Goal: Task Accomplishment & Management: Use online tool/utility

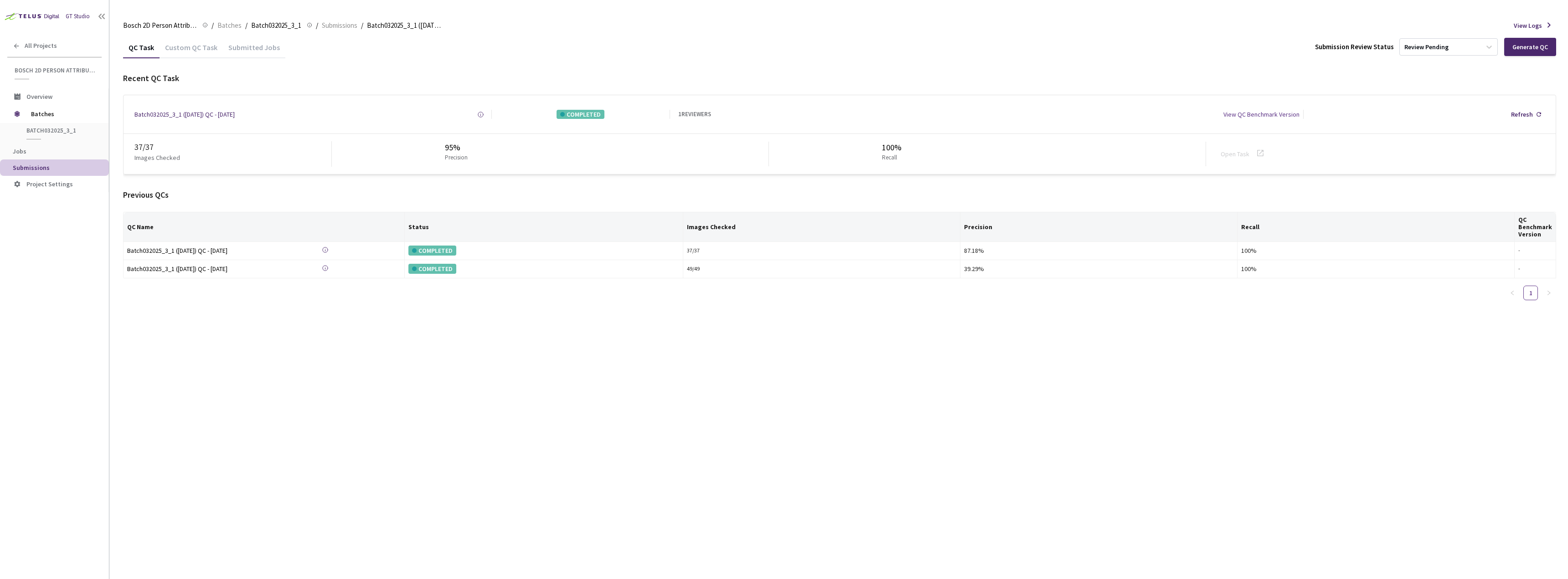
click at [256, 42] on div "Submitted Jobs" at bounding box center [254, 50] width 62 height 15
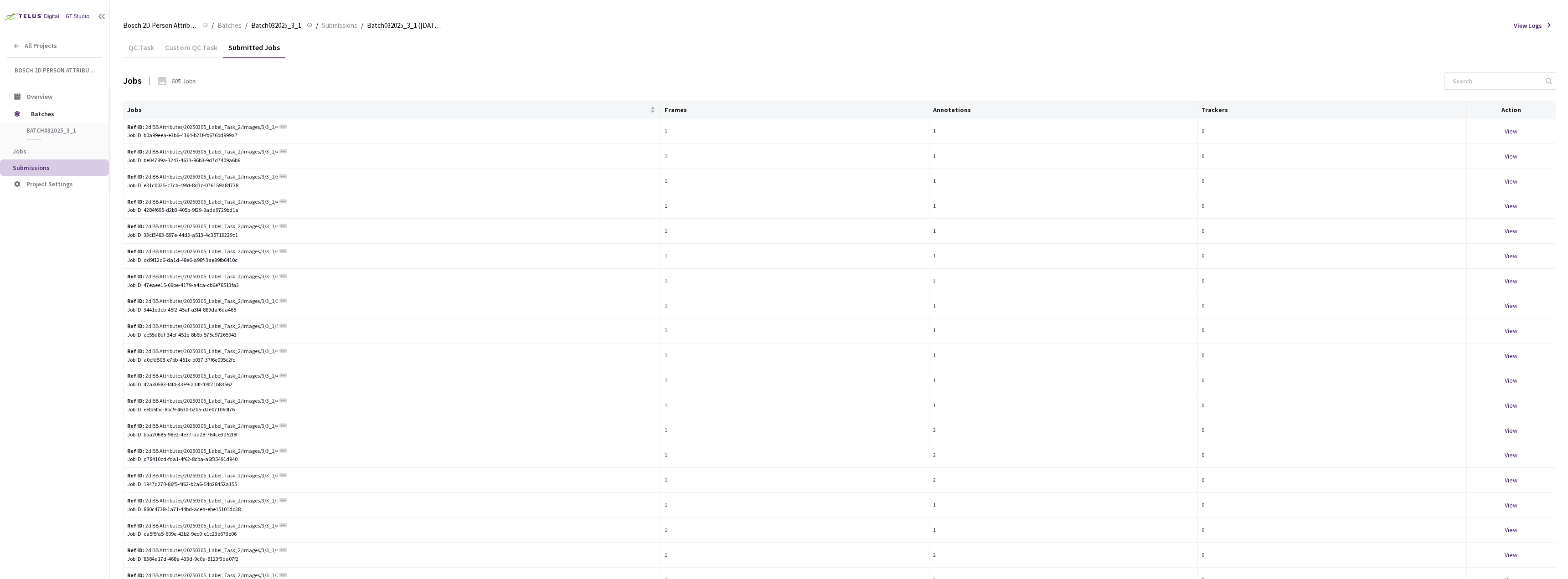
click at [34, 164] on span "Submissions" at bounding box center [31, 167] width 37 height 8
click at [25, 150] on span "Jobs" at bounding box center [20, 151] width 13 height 8
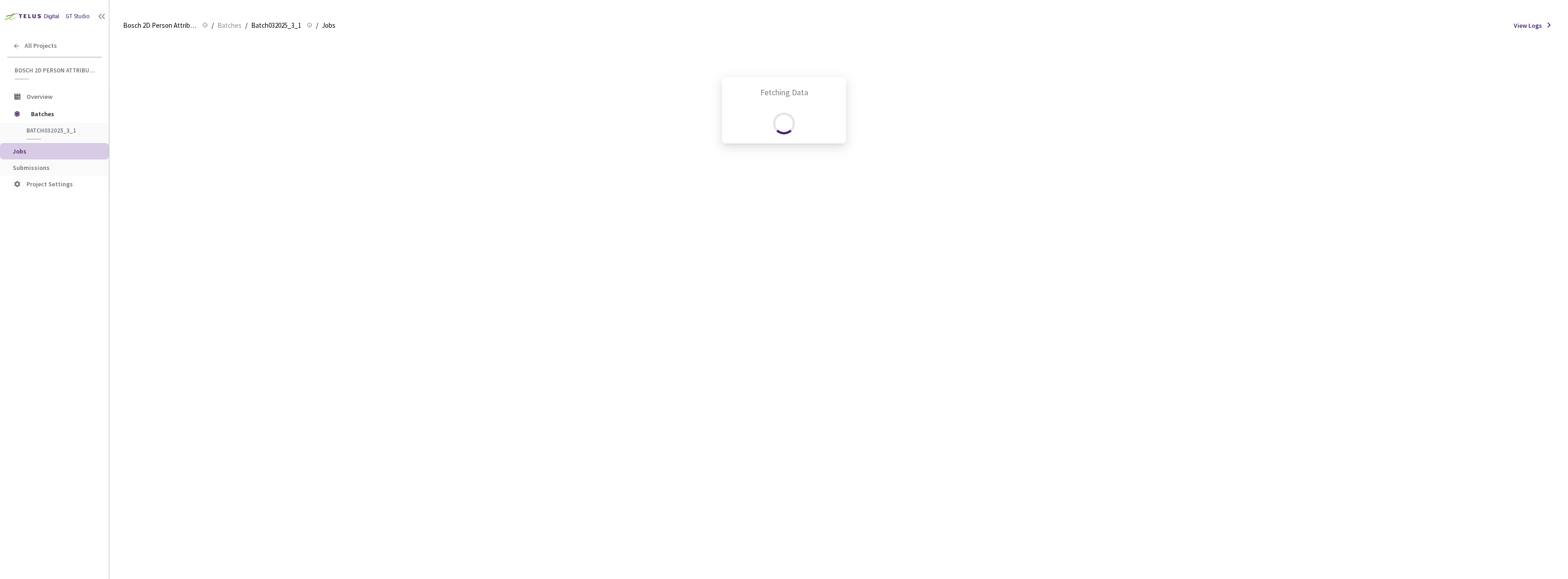
drag, startPoint x: 25, startPoint y: 150, endPoint x: 38, endPoint y: 164, distance: 19.1
click at [38, 164] on div "Fetching Data" at bounding box center [784, 290] width 1568 height 579
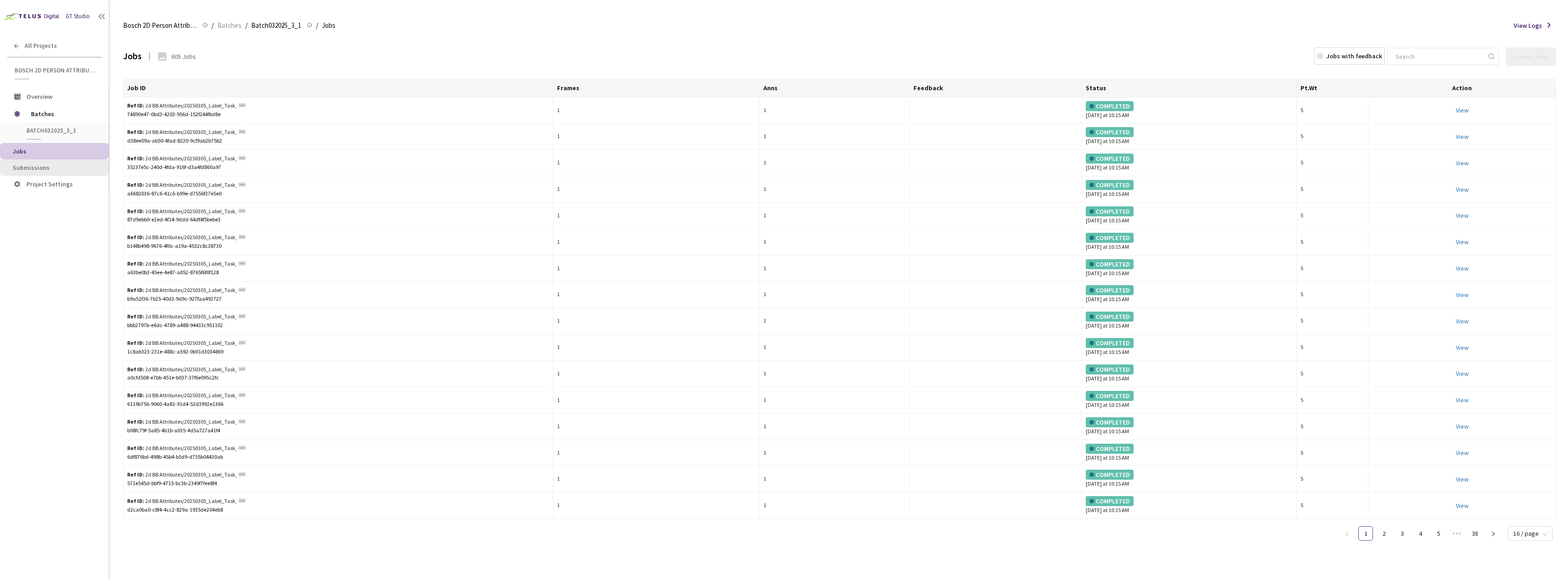
click at [42, 172] on span "Submissions" at bounding box center [31, 167] width 37 height 8
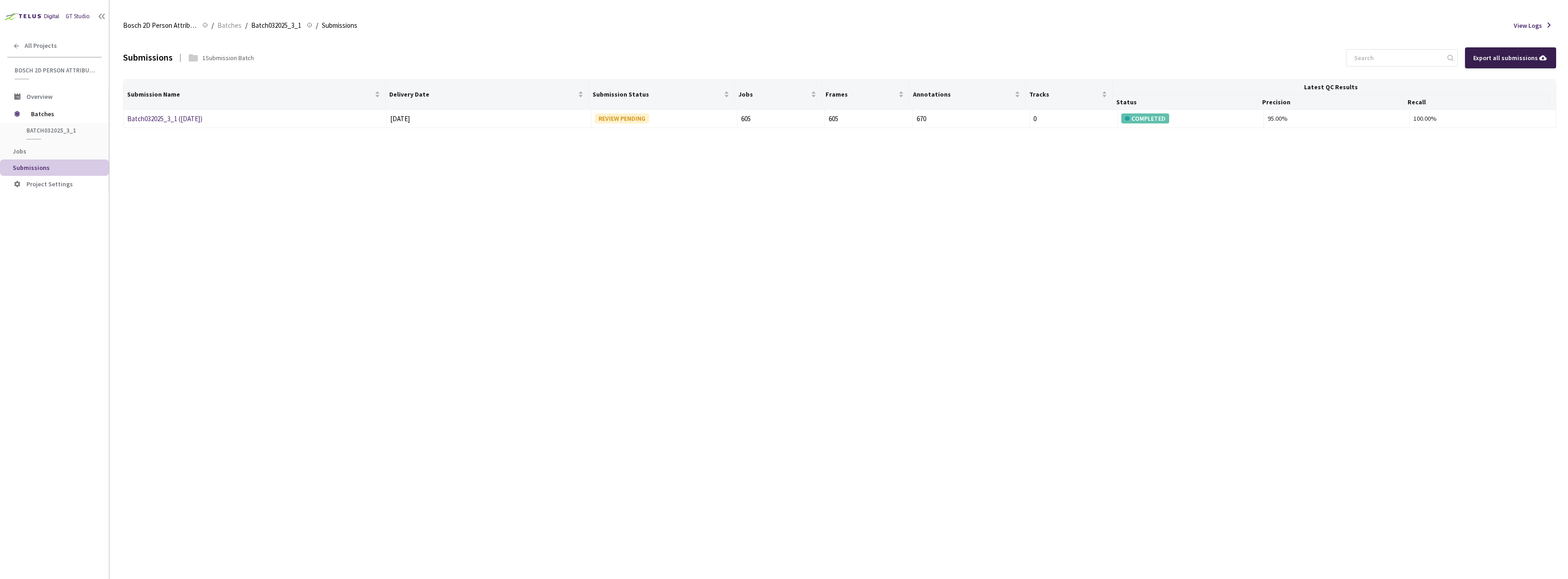
click at [1522, 57] on div "Export all submissions" at bounding box center [1510, 58] width 75 height 10
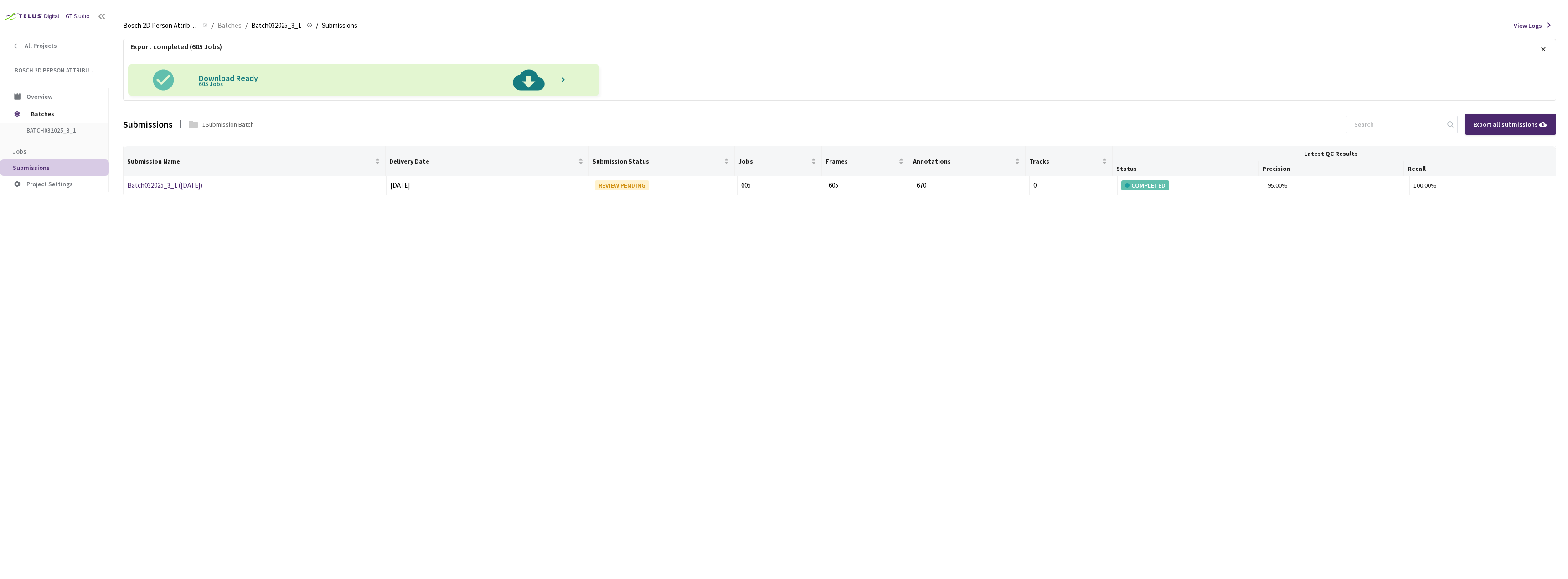
click at [526, 82] on img at bounding box center [528, 79] width 47 height 31
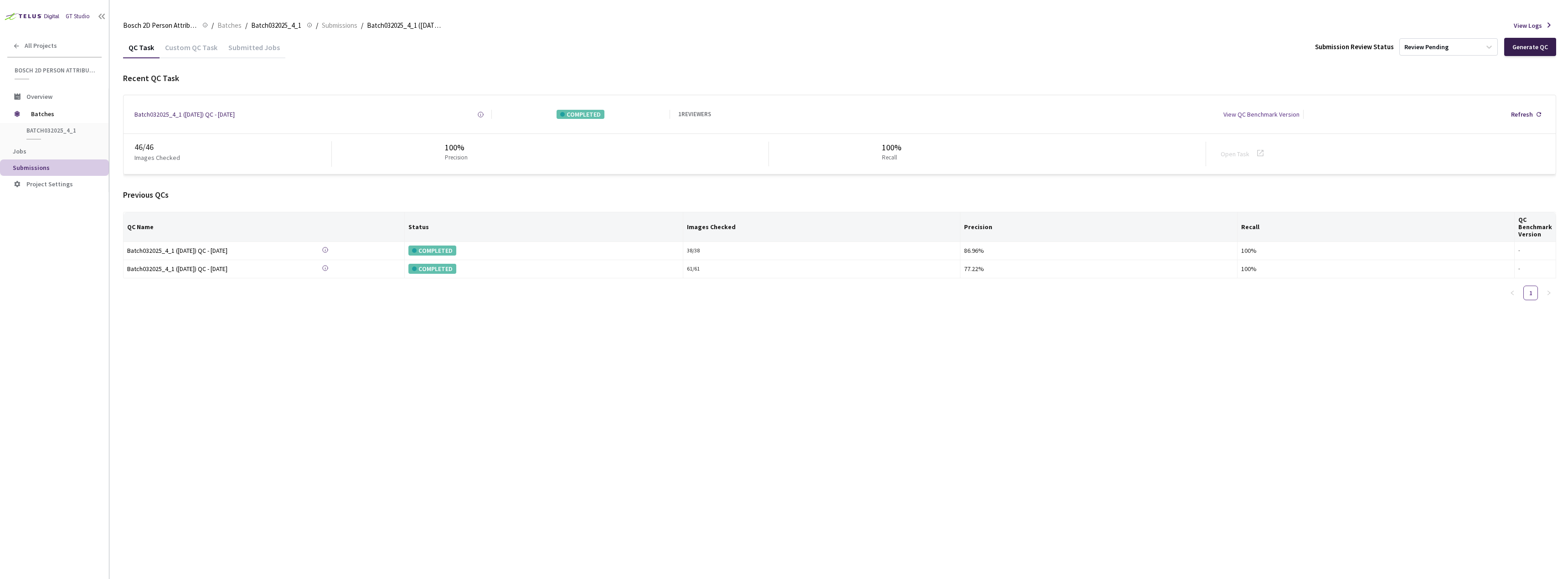
click at [1517, 46] on div "Generate QC" at bounding box center [1530, 47] width 36 height 8
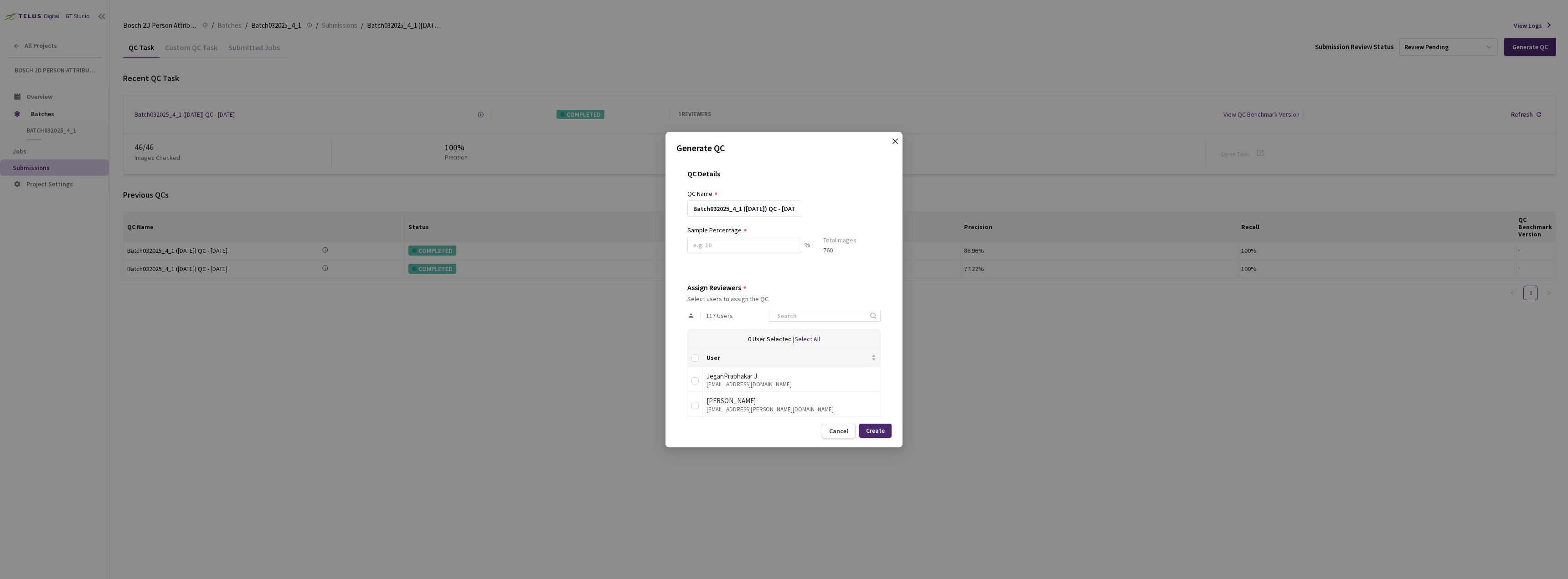
click at [893, 141] on icon "close" at bounding box center [895, 141] width 8 height 8
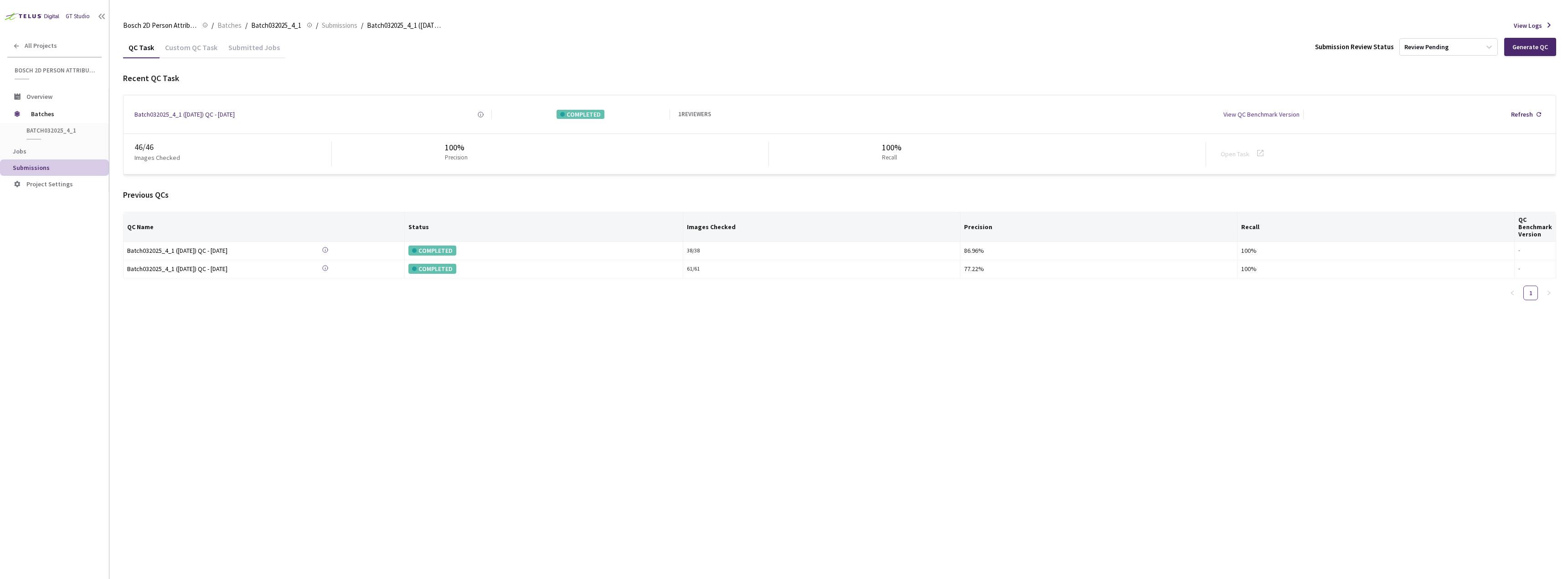
click at [361, 24] on li "/" at bounding box center [362, 25] width 2 height 11
click at [342, 26] on span "Submissions" at bounding box center [340, 25] width 36 height 11
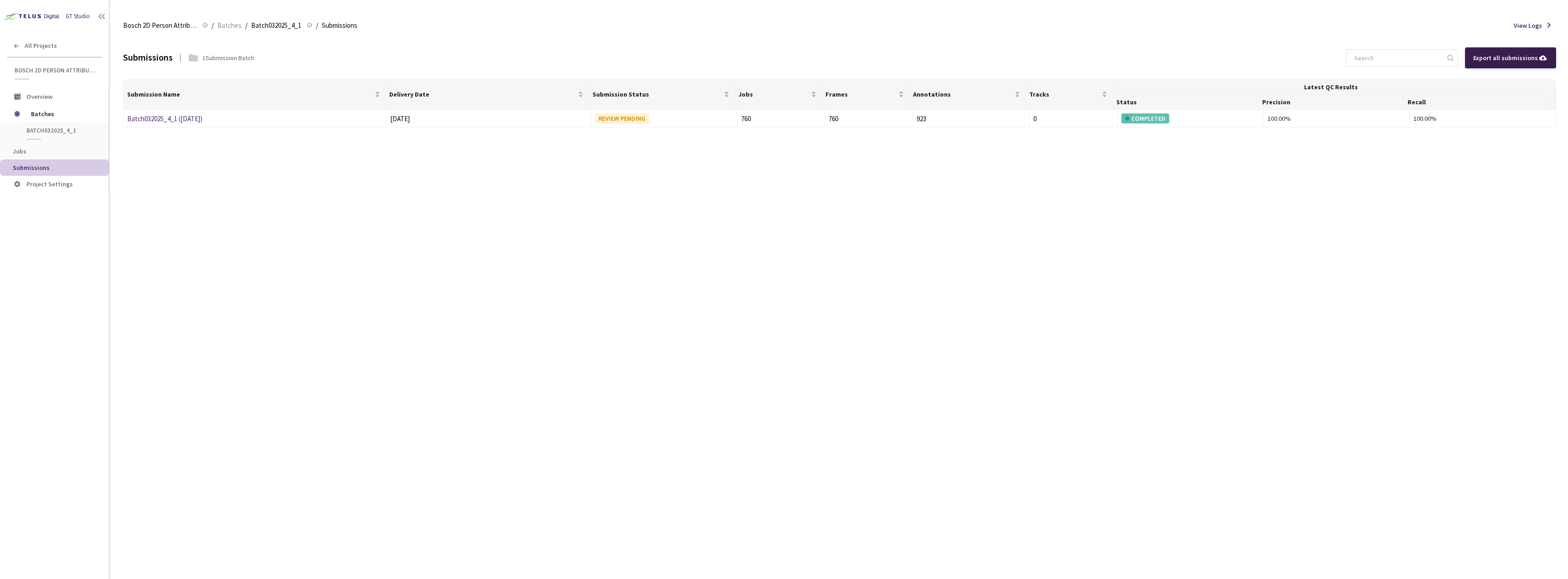
click at [1525, 59] on div "Export all submissions" at bounding box center [1510, 58] width 75 height 10
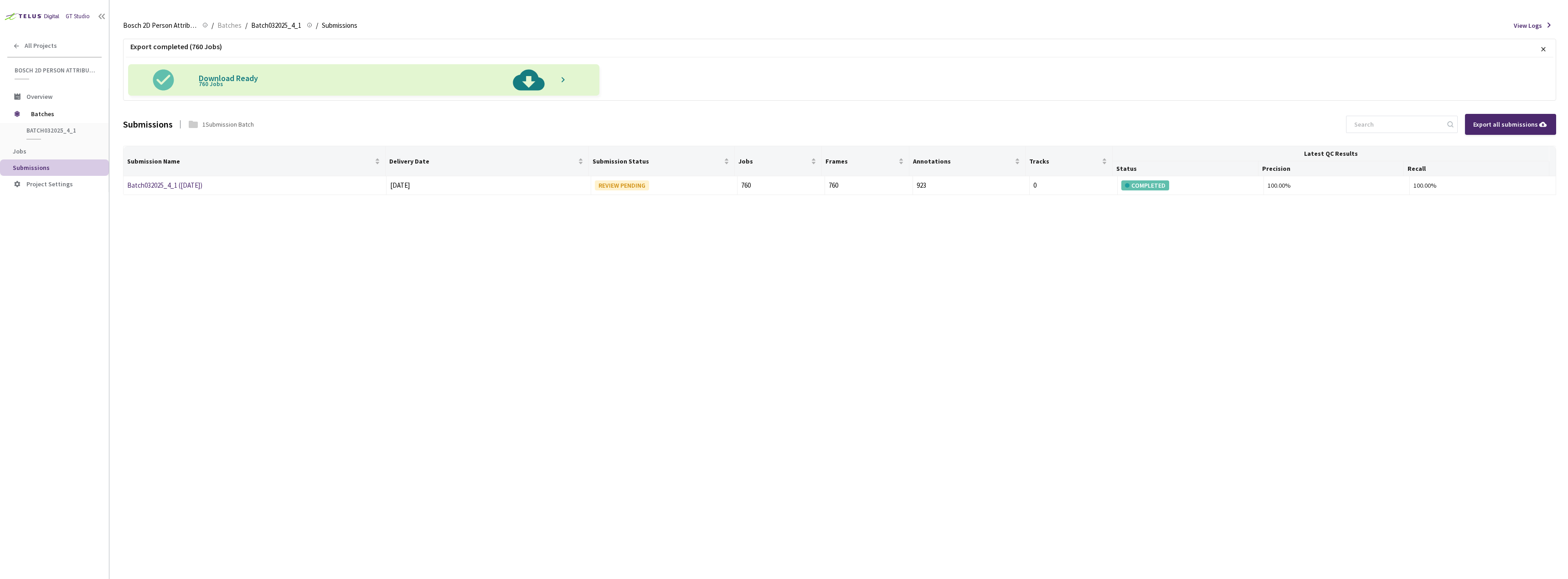
click at [529, 79] on img at bounding box center [528, 79] width 47 height 31
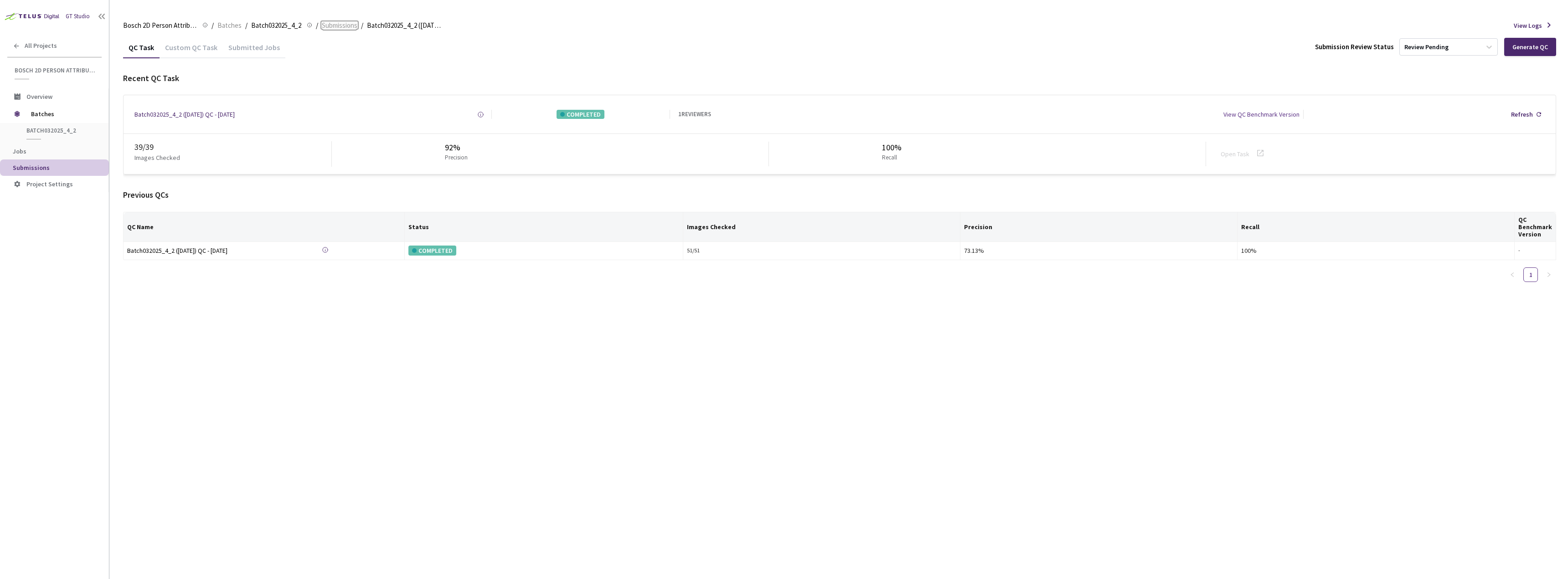
click at [336, 27] on span "Submissions" at bounding box center [340, 25] width 36 height 11
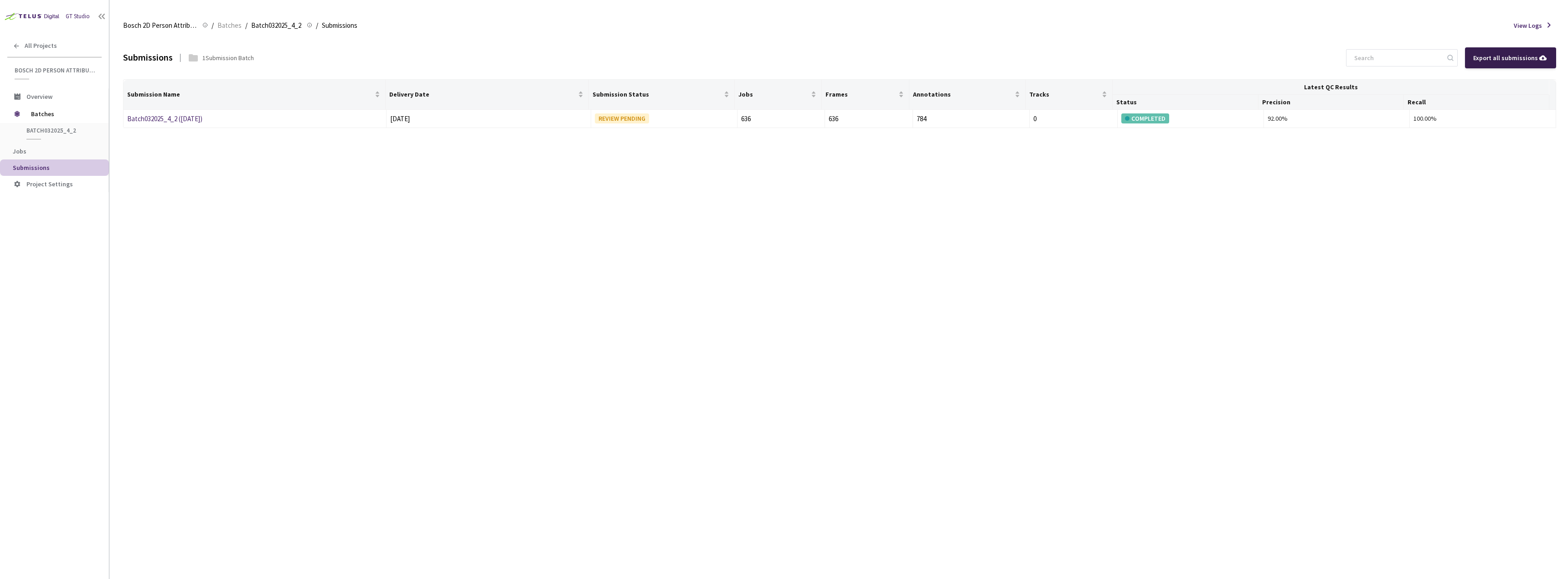
click at [1499, 54] on div "Export all submissions" at bounding box center [1510, 58] width 75 height 10
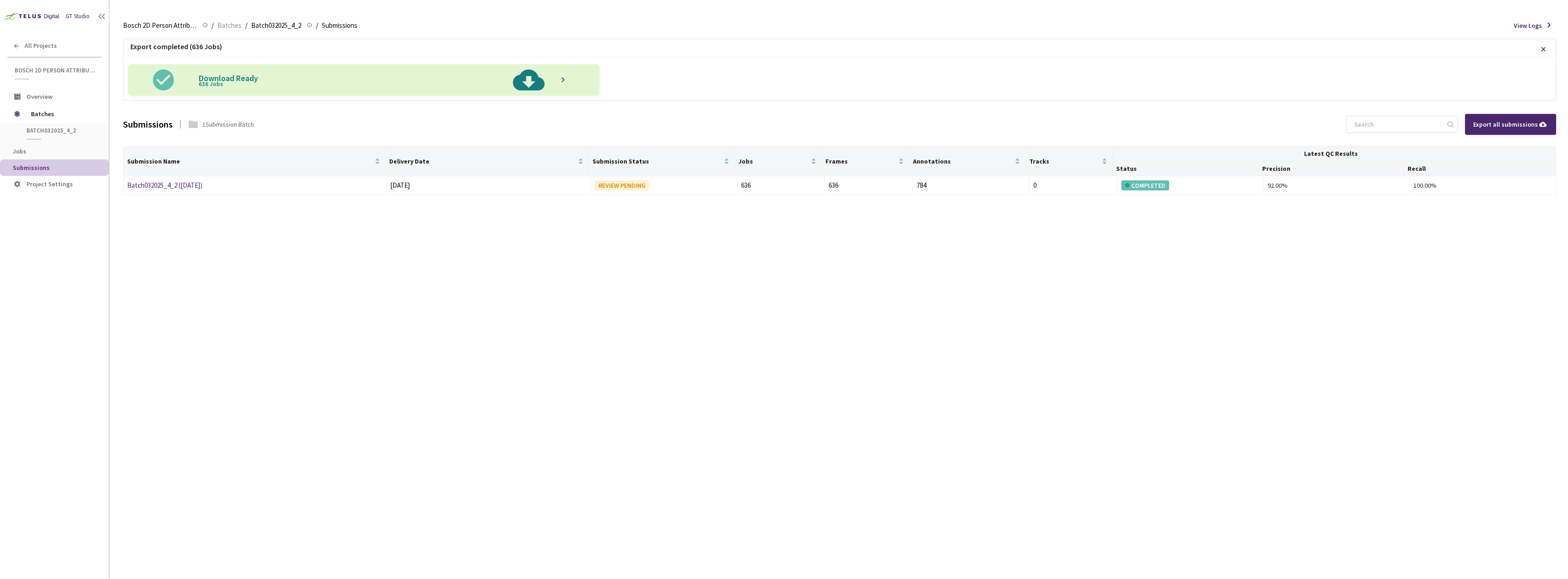
click at [525, 84] on img at bounding box center [528, 79] width 47 height 31
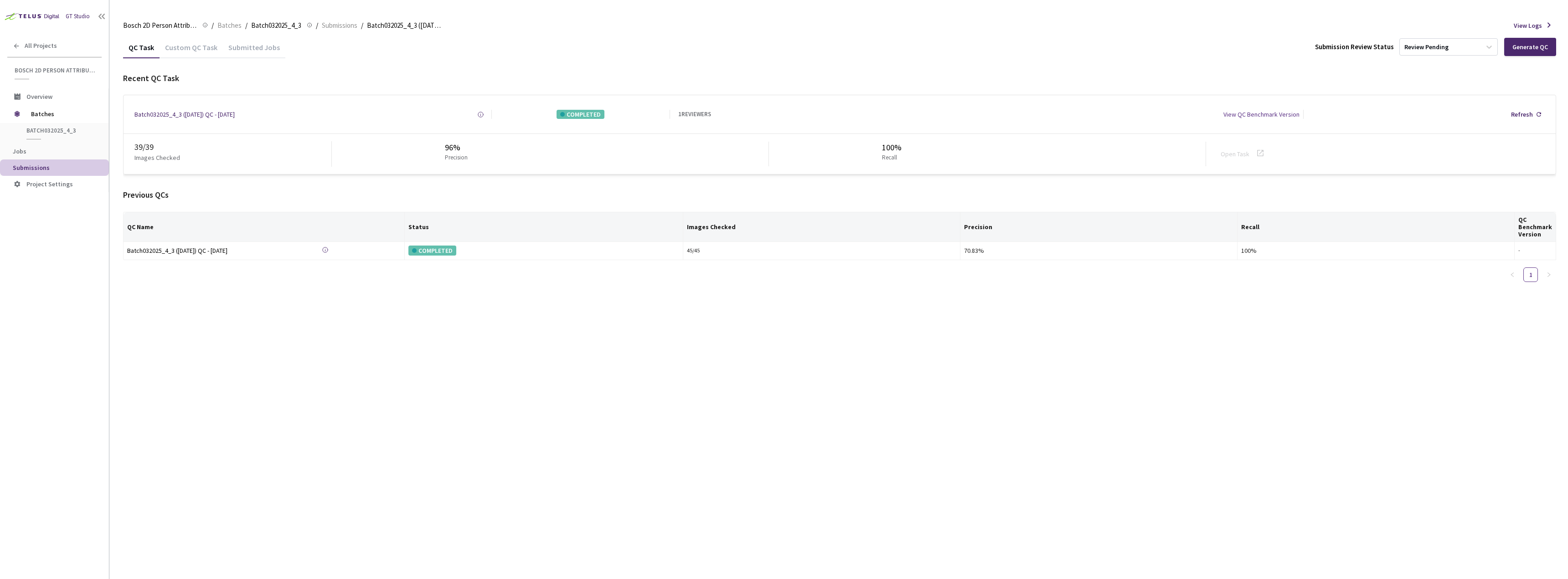
click at [254, 47] on div "Submitted Jobs" at bounding box center [254, 50] width 62 height 15
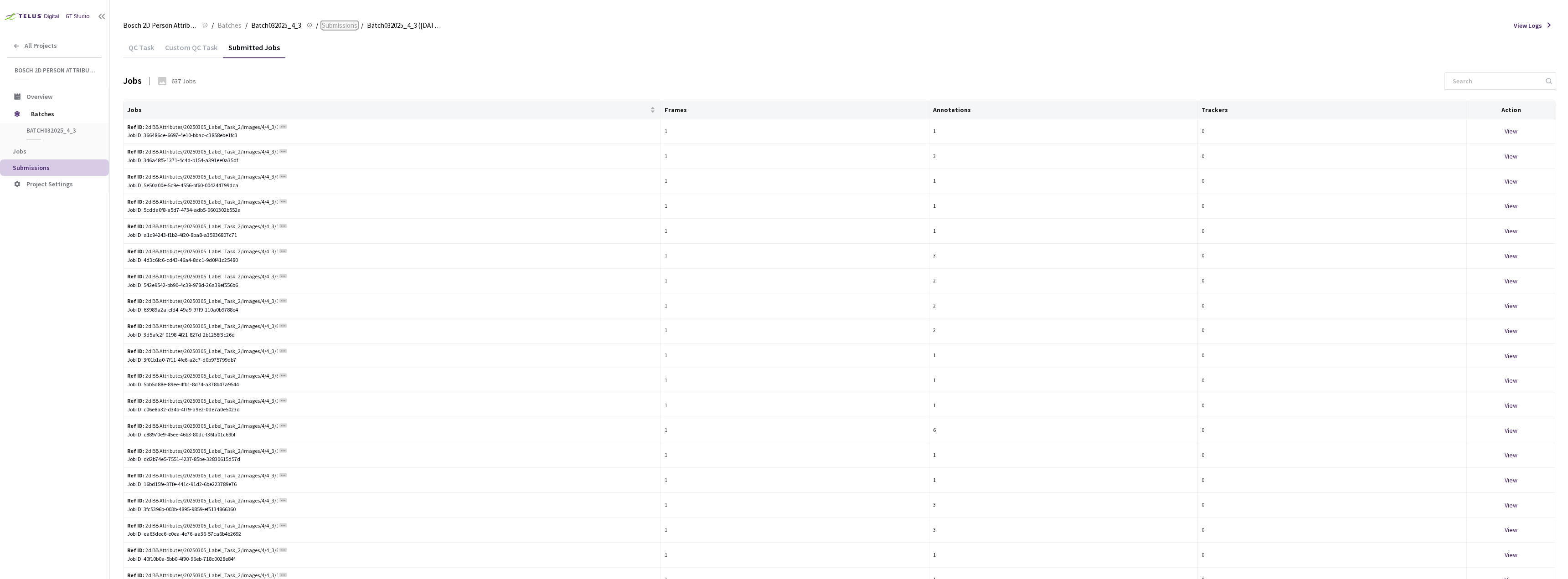
click at [338, 25] on span "Submissions" at bounding box center [340, 25] width 36 height 11
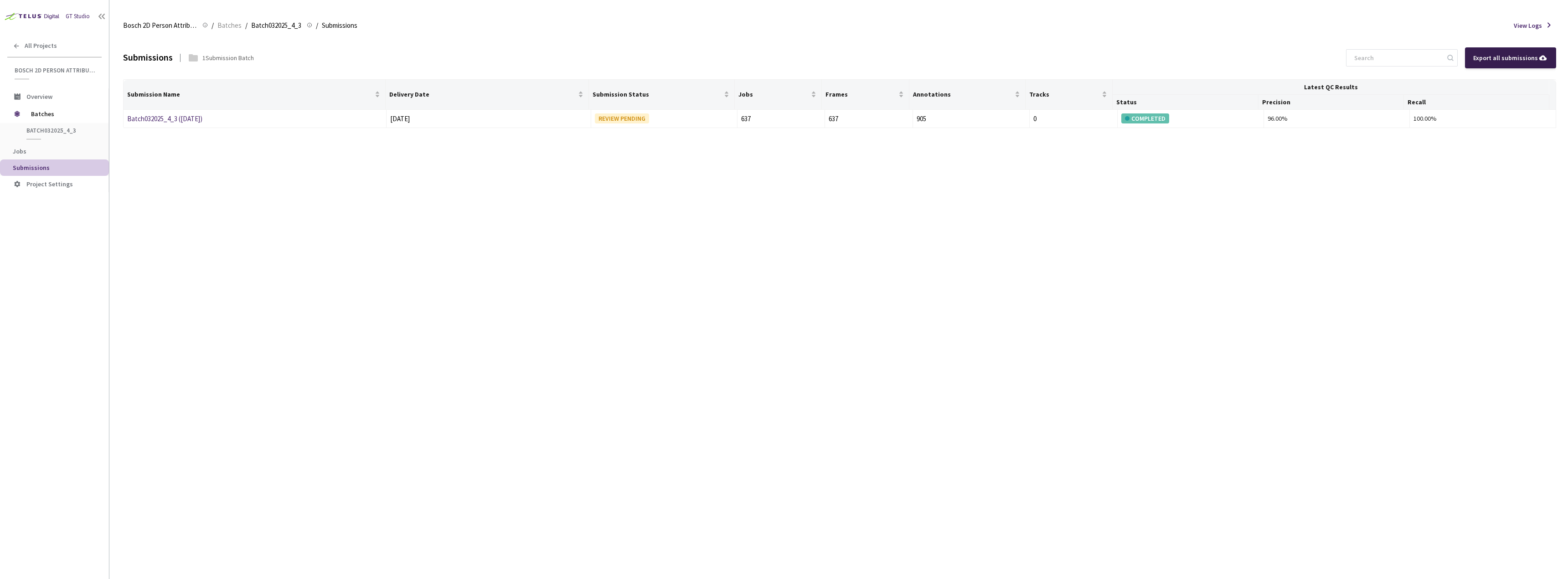
click at [1515, 58] on div "Export all submissions" at bounding box center [1510, 58] width 75 height 10
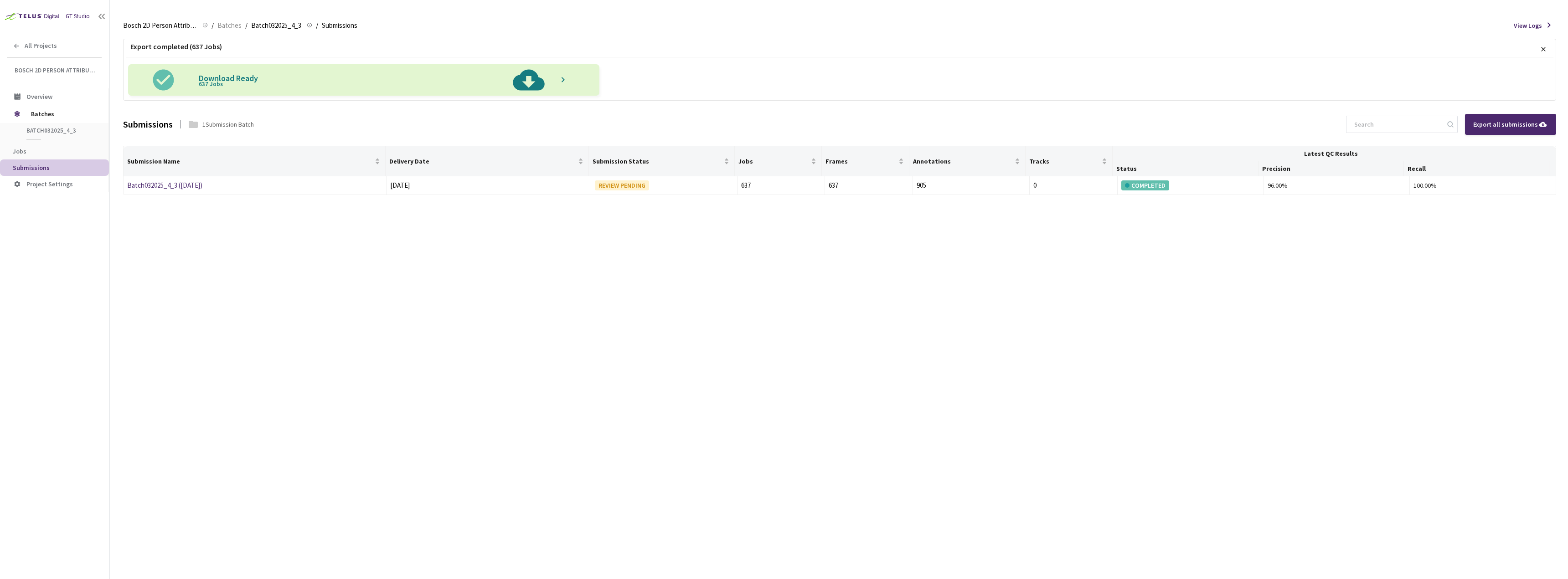
click at [533, 80] on img at bounding box center [528, 79] width 47 height 31
